Goal: Check status: Check status

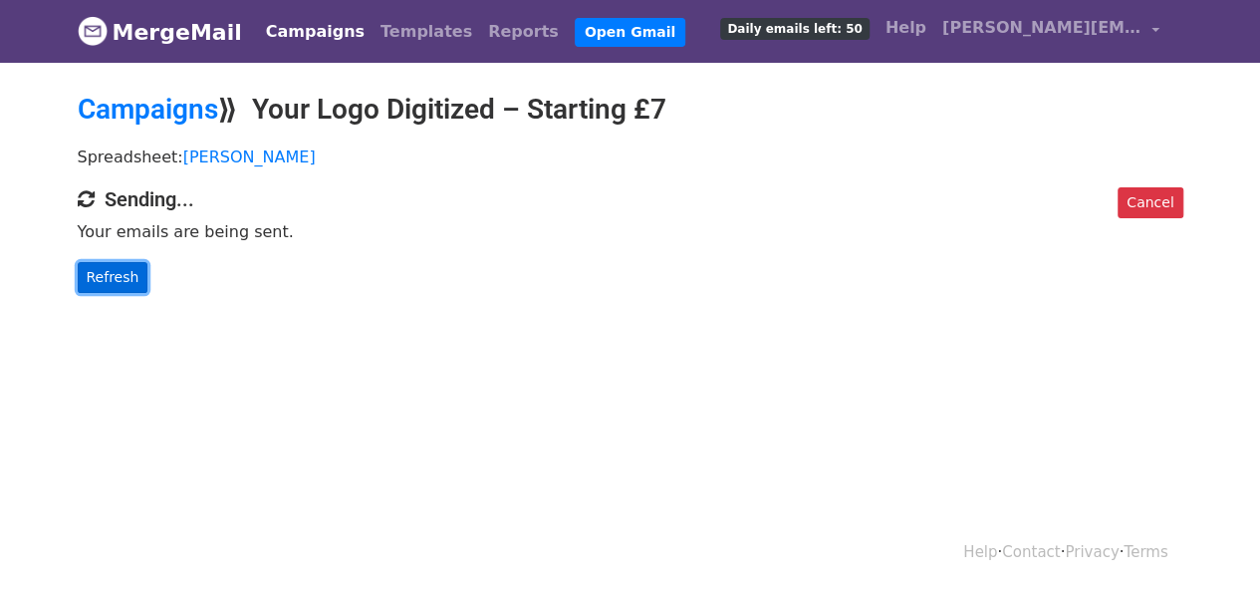
click at [88, 272] on link "Refresh" at bounding box center [113, 277] width 71 height 31
click at [117, 274] on link "Refresh" at bounding box center [113, 277] width 71 height 31
click at [126, 269] on link "Refresh" at bounding box center [113, 277] width 71 height 31
click at [124, 281] on link "Refresh" at bounding box center [113, 277] width 71 height 31
click at [131, 280] on link "Refresh" at bounding box center [113, 277] width 71 height 31
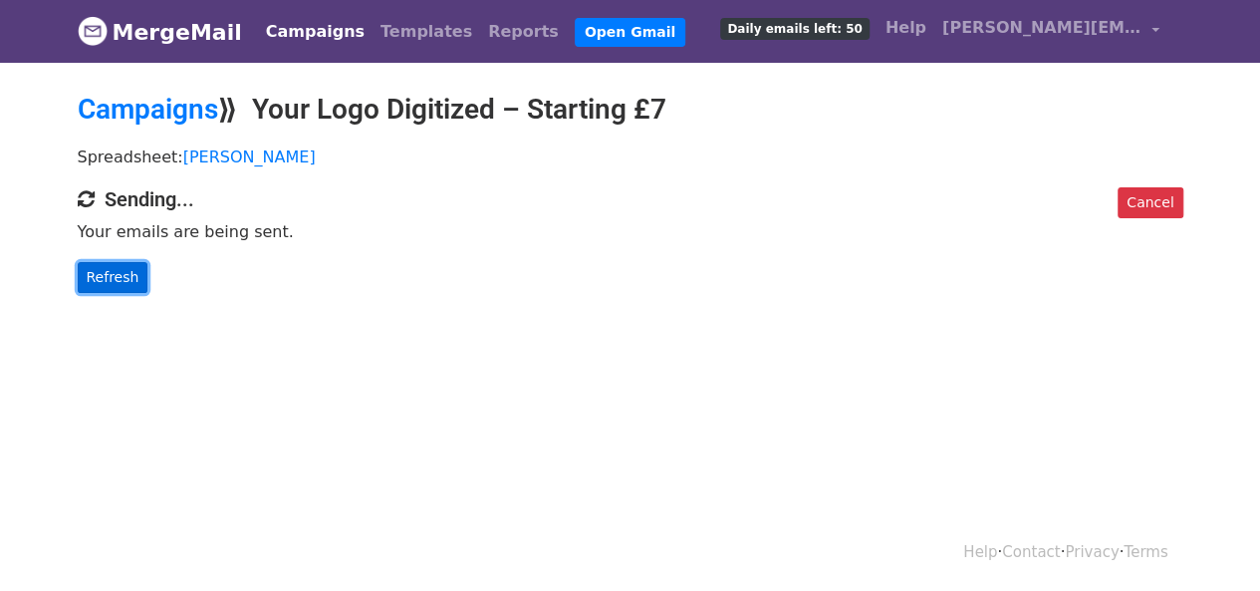
click at [123, 270] on link "Refresh" at bounding box center [113, 277] width 71 height 31
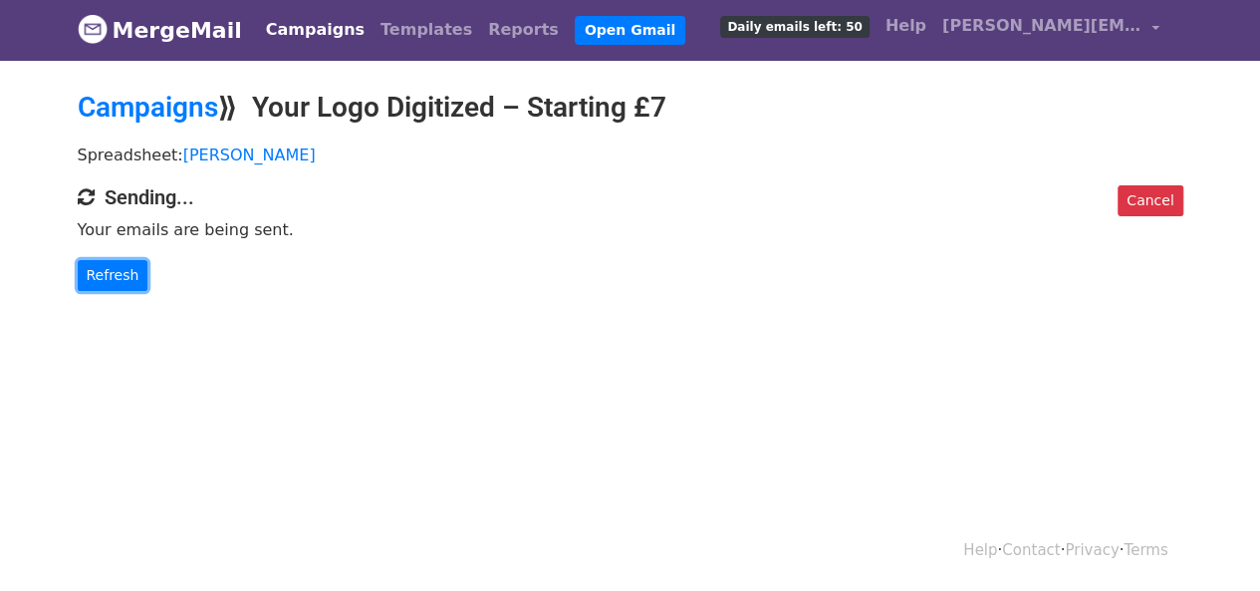
scroll to position [2, 0]
